Goal: Information Seeking & Learning: Compare options

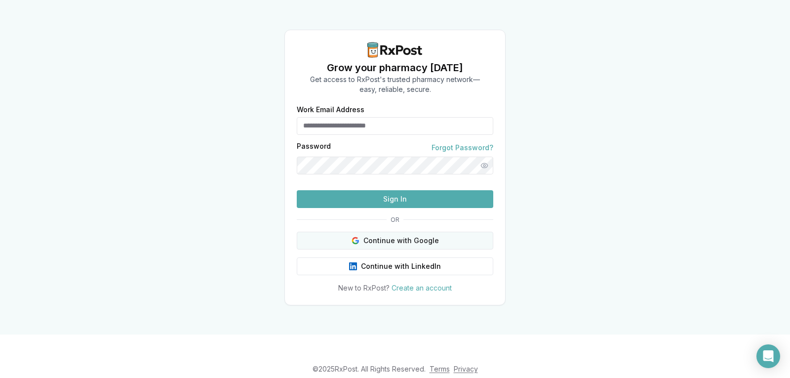
type input "**********"
click at [341, 249] on button "Continue with Google" at bounding box center [395, 240] width 196 height 18
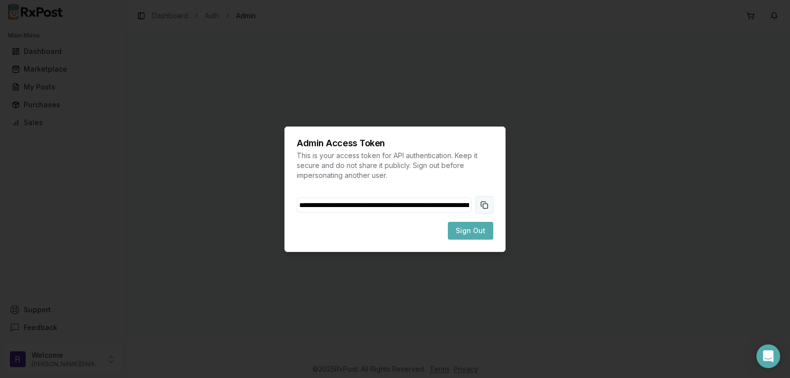
click at [488, 201] on button "Copy token to clipboard" at bounding box center [484, 205] width 18 height 18
click at [479, 233] on span "Sign Out" at bounding box center [470, 231] width 30 height 10
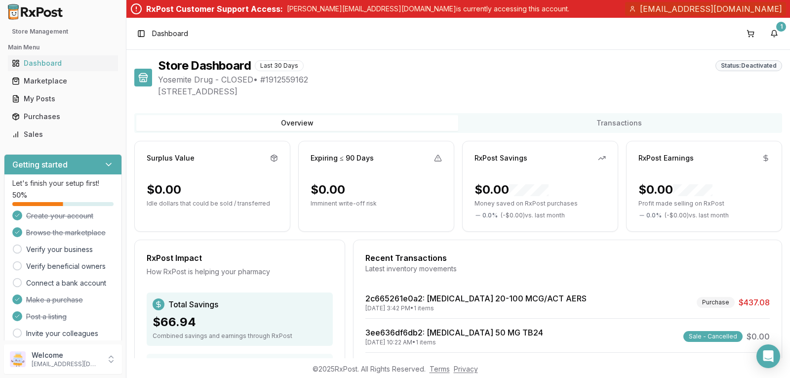
click at [106, 165] on icon at bounding box center [108, 164] width 5 height 2
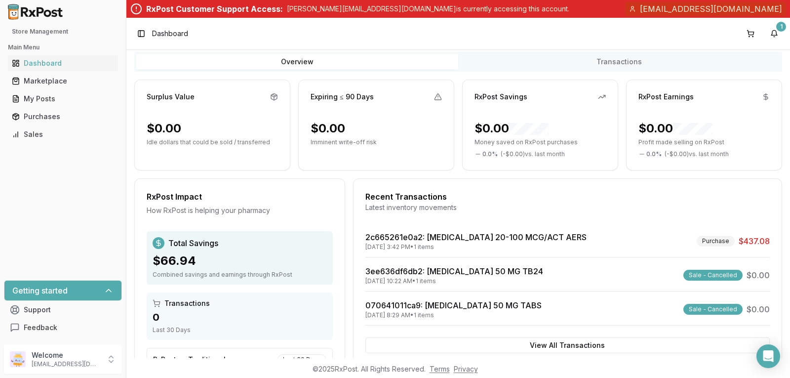
scroll to position [62, 0]
click at [56, 76] on div "Marketplace" at bounding box center [63, 81] width 102 height 10
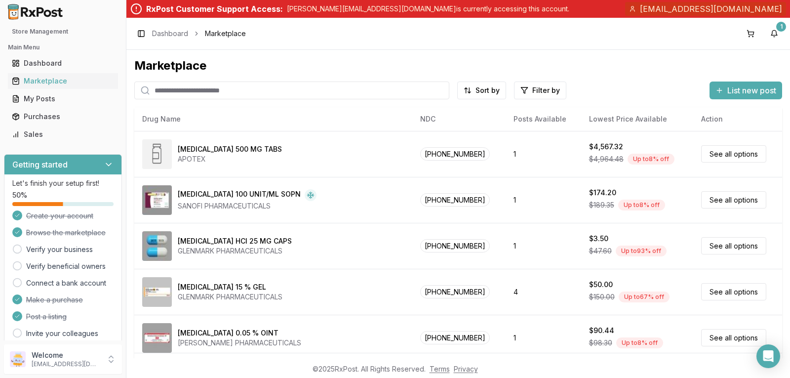
click at [242, 91] on input "search" at bounding box center [291, 90] width 315 height 18
click at [111, 163] on div "Getting started" at bounding box center [62, 164] width 117 height 20
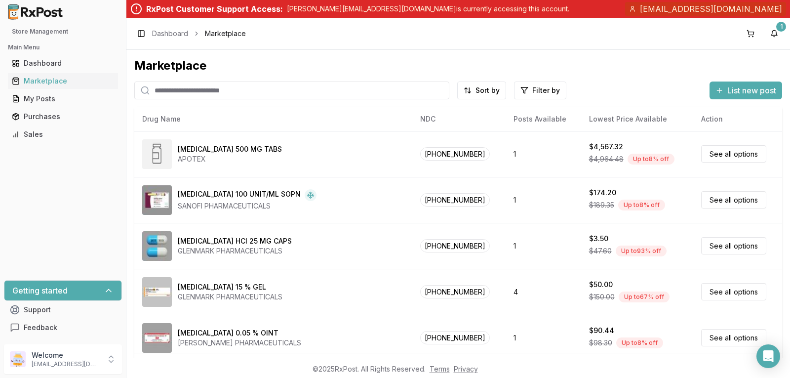
click at [211, 91] on input "search" at bounding box center [291, 90] width 315 height 18
click at [776, 33] on button "1" at bounding box center [774, 34] width 16 height 16
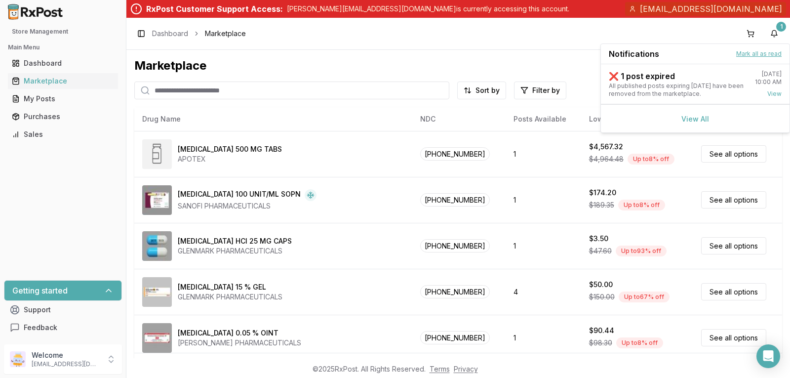
click at [760, 57] on button "Mark all as read" at bounding box center [758, 54] width 45 height 8
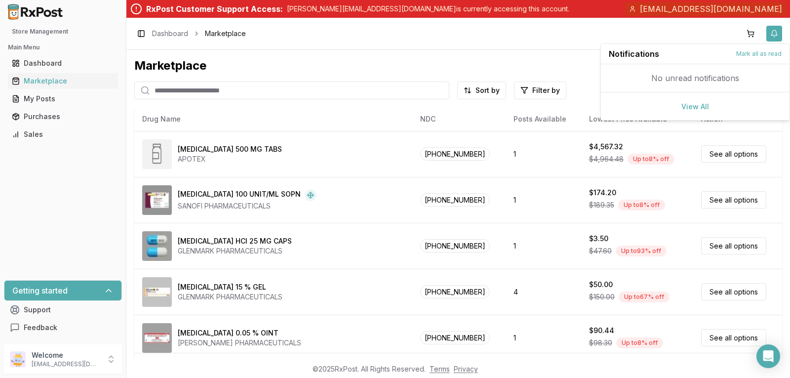
click at [777, 36] on button "button" at bounding box center [774, 34] width 16 height 16
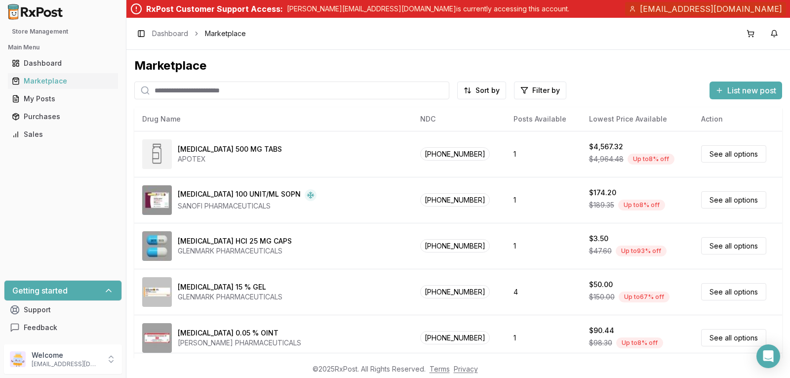
click at [300, 89] on input "search" at bounding box center [291, 90] width 315 height 18
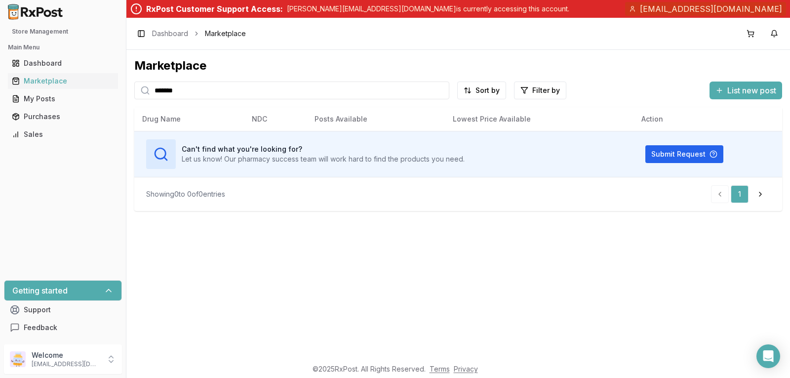
drag, startPoint x: 300, startPoint y: 89, endPoint x: 318, endPoint y: 92, distance: 18.4
click at [318, 92] on input "*******" at bounding box center [291, 90] width 315 height 18
type input "*"
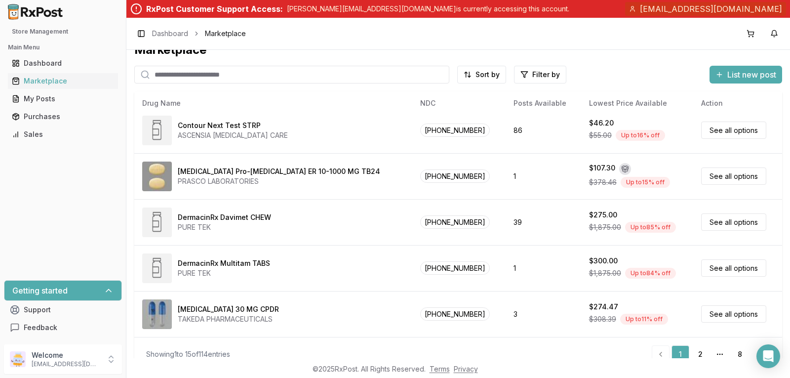
scroll to position [29, 0]
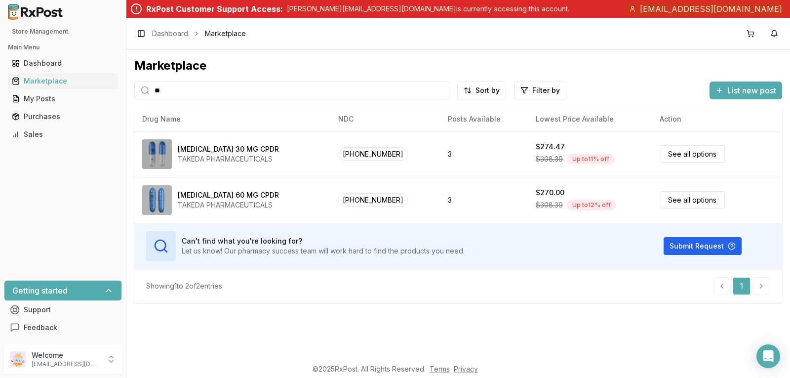
type input "*"
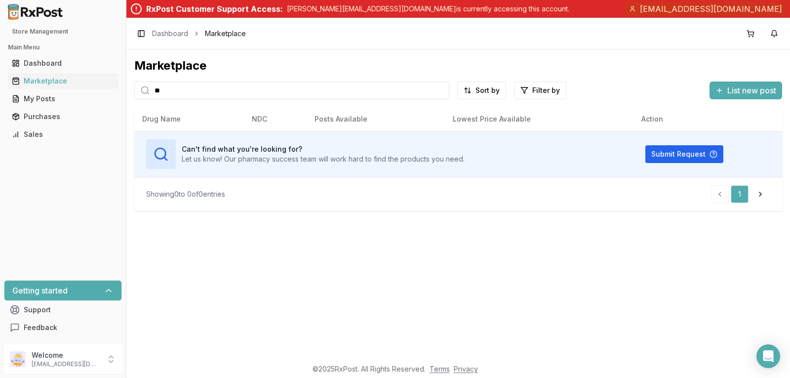
type input "*"
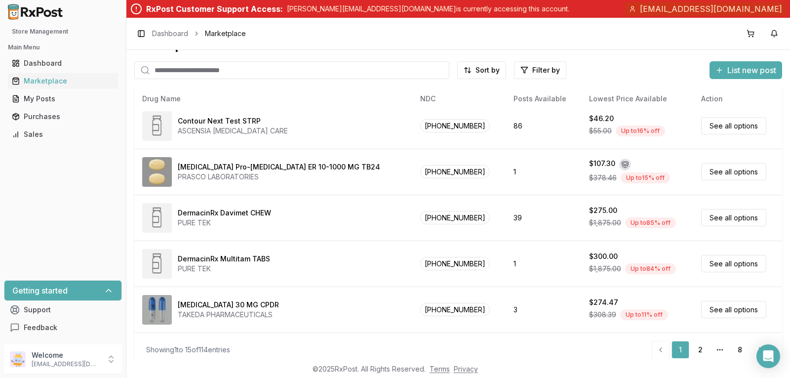
scroll to position [29, 0]
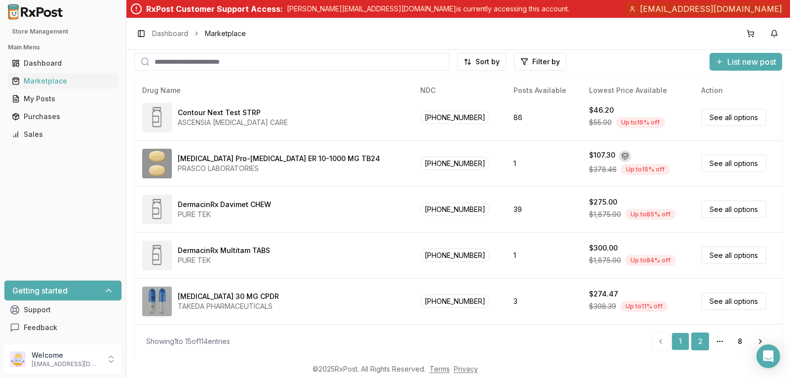
click at [694, 335] on link "2" at bounding box center [700, 341] width 18 height 18
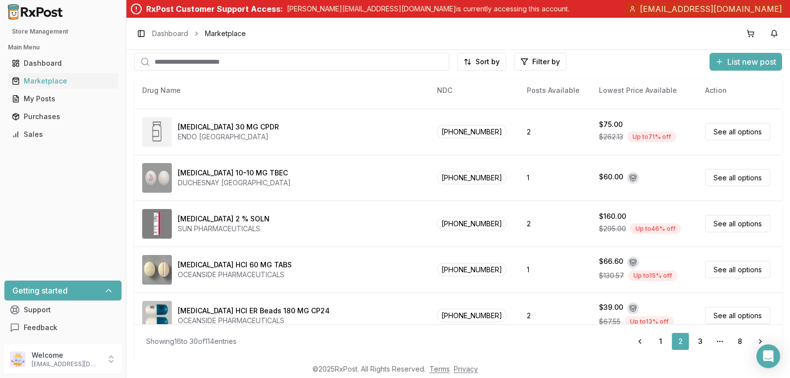
scroll to position [38, 0]
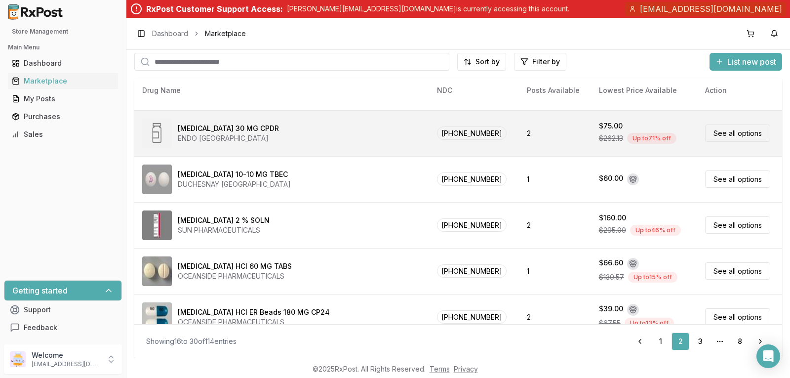
click at [731, 133] on link "See all options" at bounding box center [737, 132] width 65 height 17
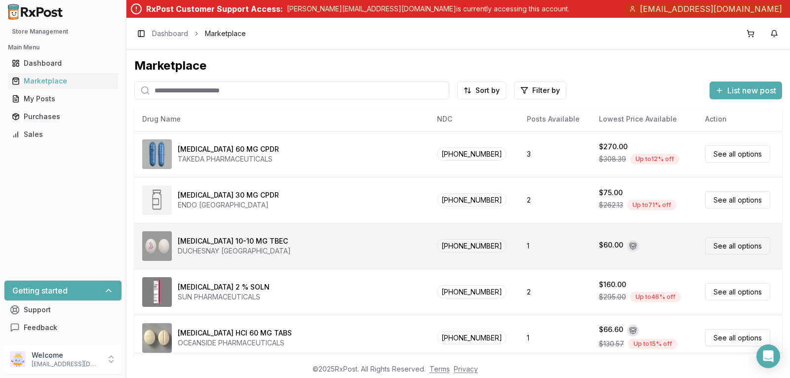
click at [706, 243] on link "See all options" at bounding box center [737, 245] width 65 height 17
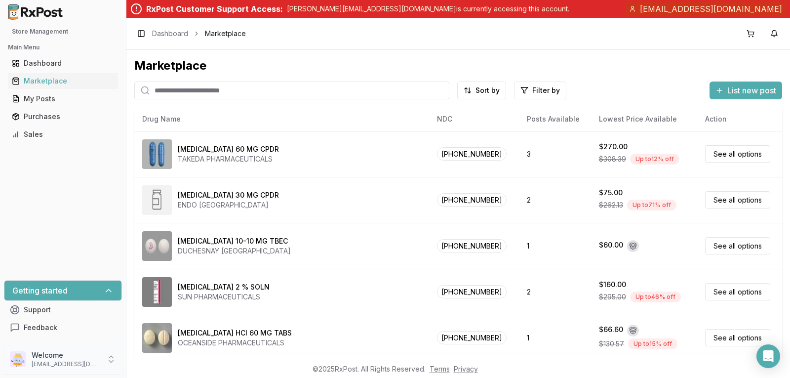
click at [69, 365] on p "[EMAIL_ADDRESS][DOMAIN_NAME]" at bounding box center [66, 364] width 69 height 8
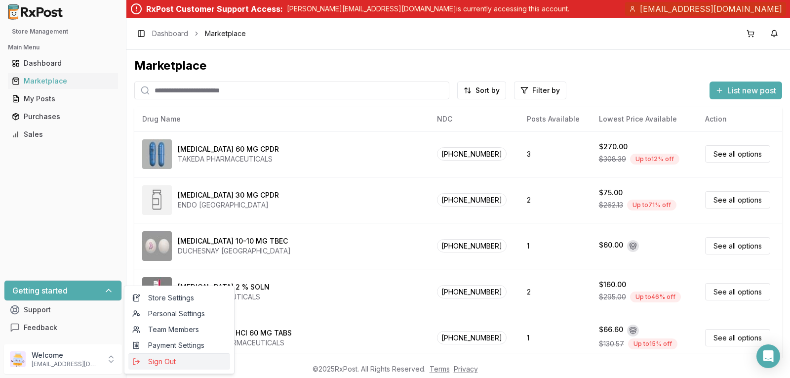
click at [185, 361] on span "Sign Out" at bounding box center [179, 361] width 94 height 10
